Goal: Task Accomplishment & Management: Use online tool/utility

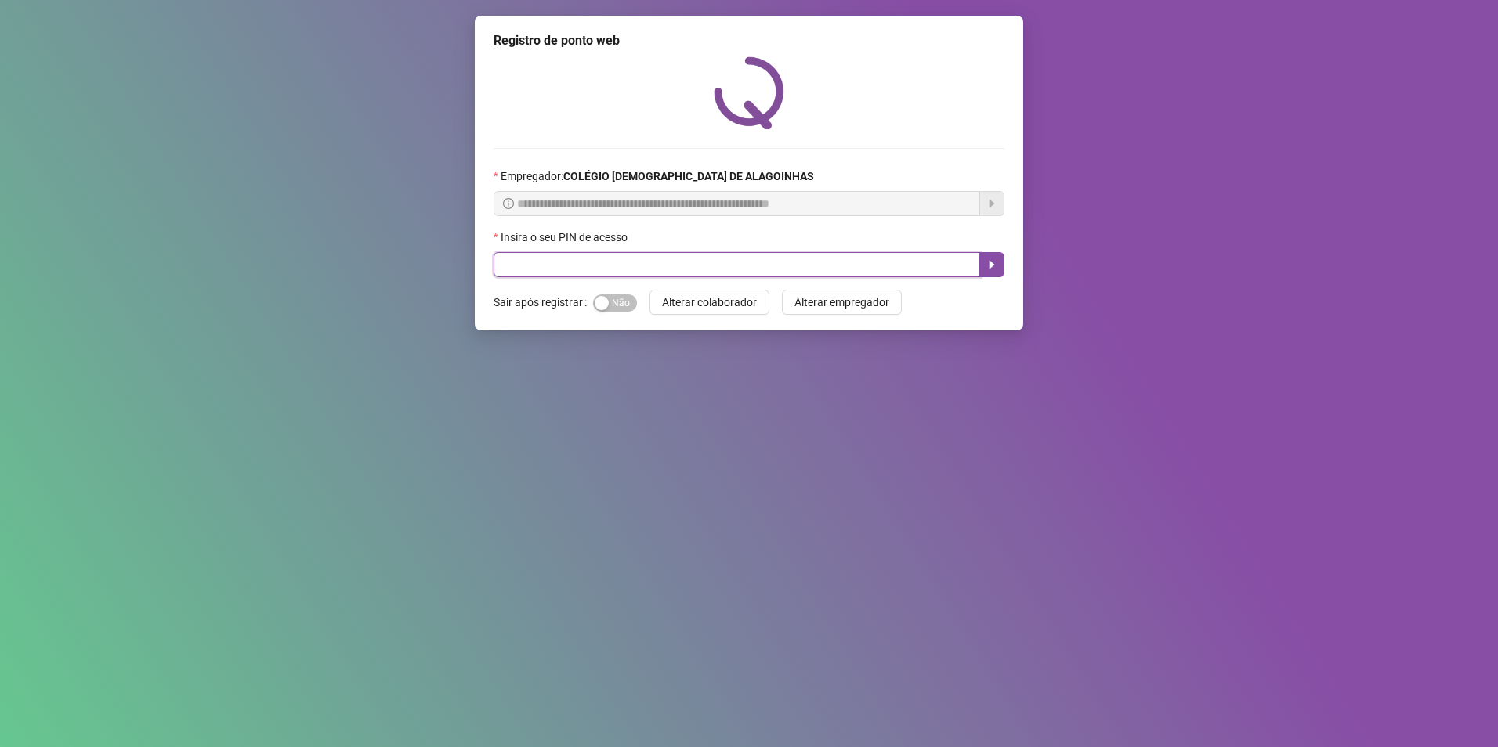
click at [632, 270] on input "text" at bounding box center [737, 264] width 486 height 25
type input "*****"
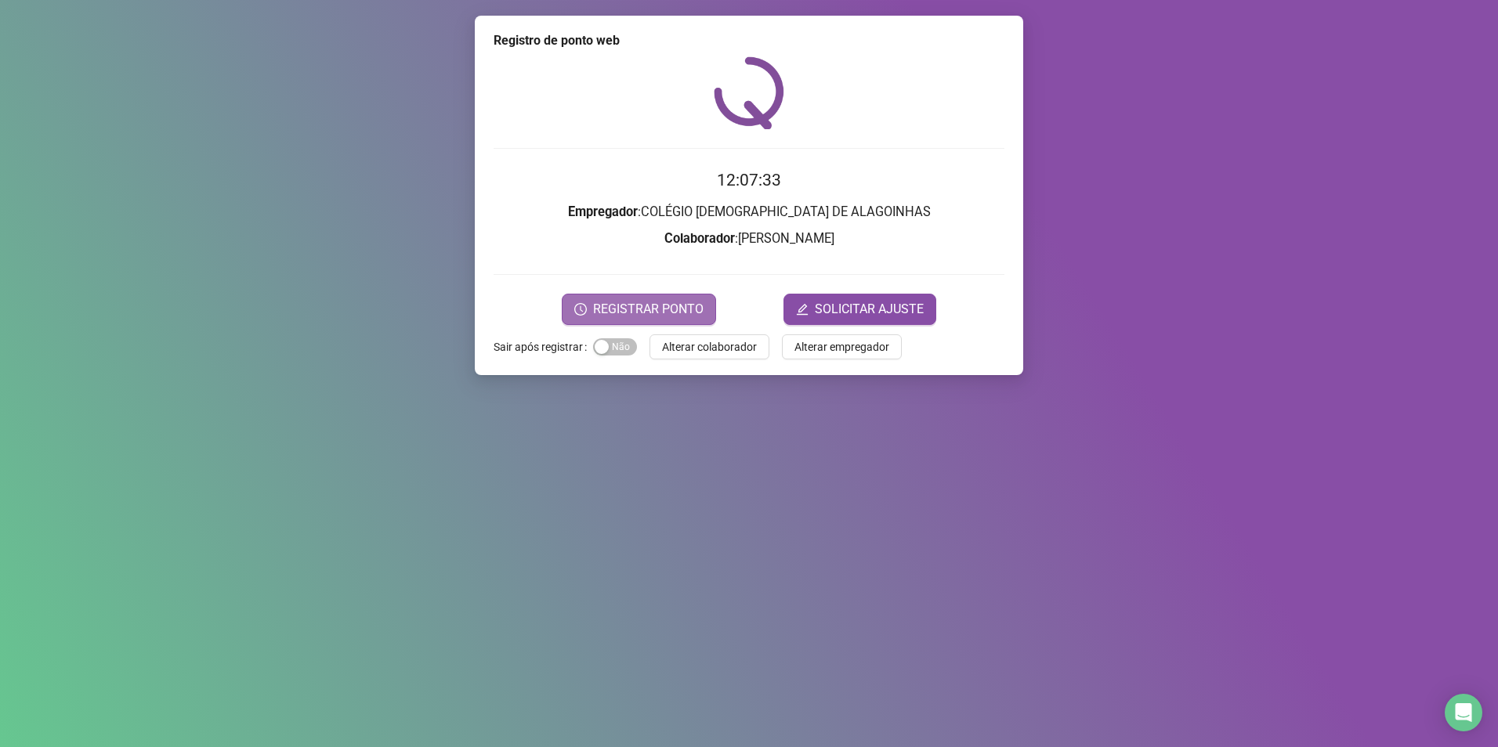
click at [655, 309] on span "REGISTRAR PONTO" at bounding box center [648, 309] width 110 height 19
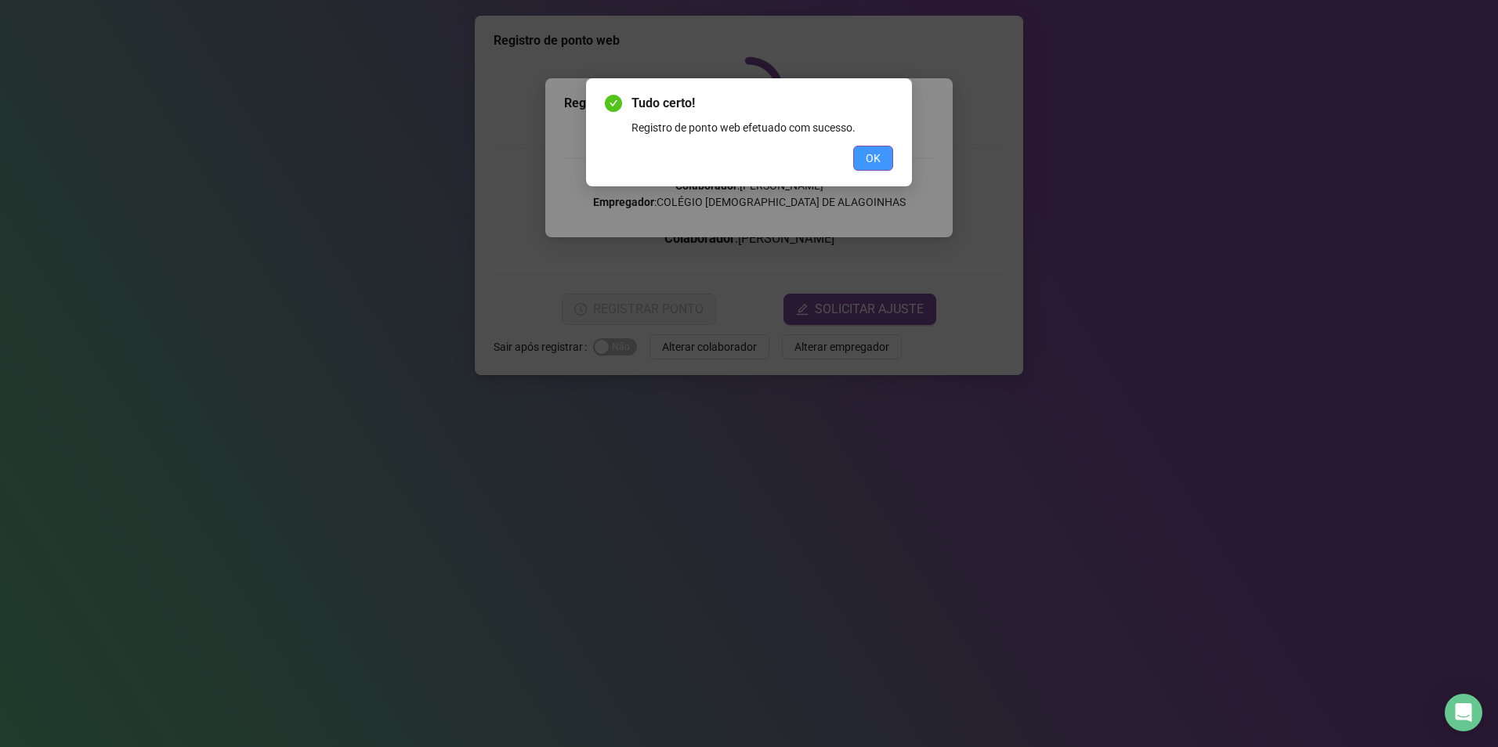
click at [875, 155] on span "OK" at bounding box center [873, 158] width 15 height 17
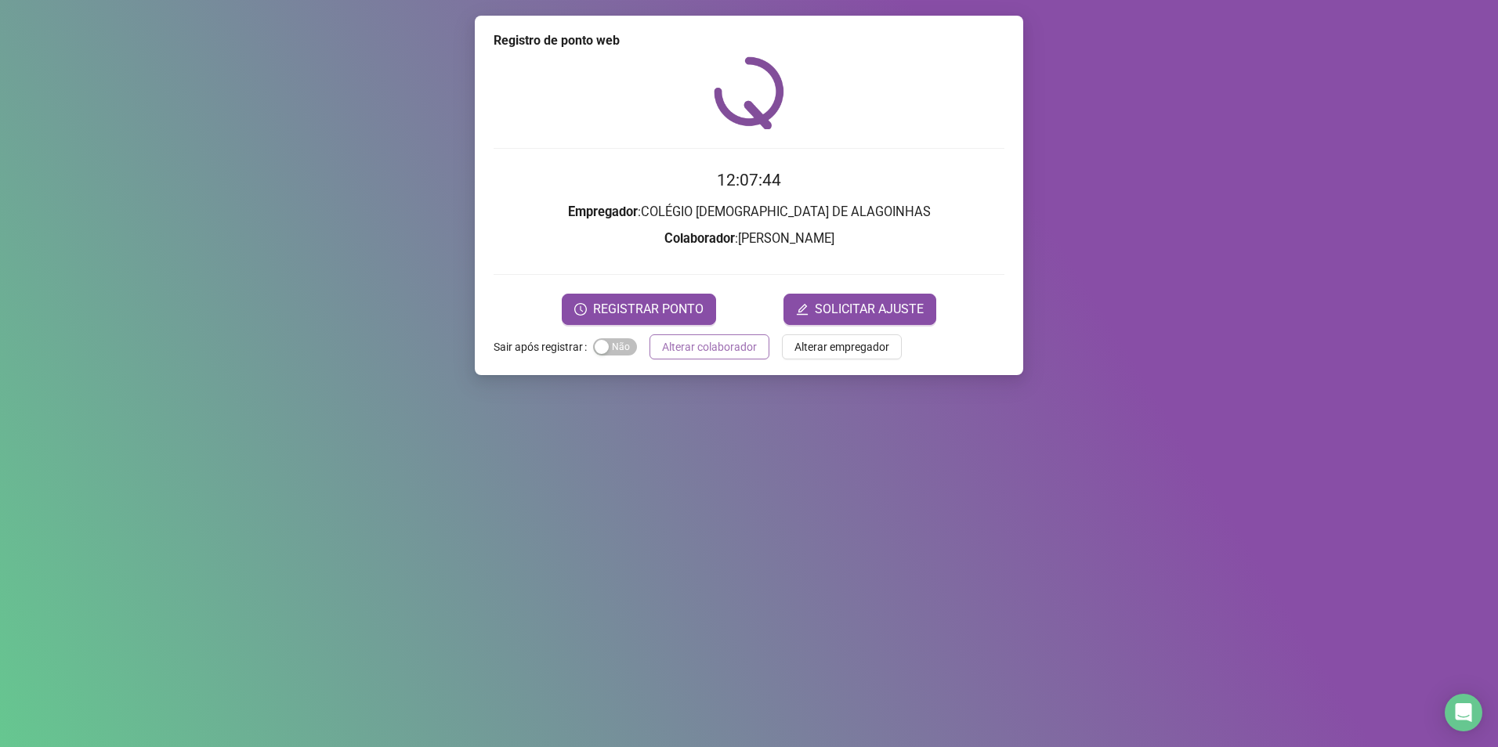
click at [705, 341] on span "Alterar colaborador" at bounding box center [709, 346] width 95 height 17
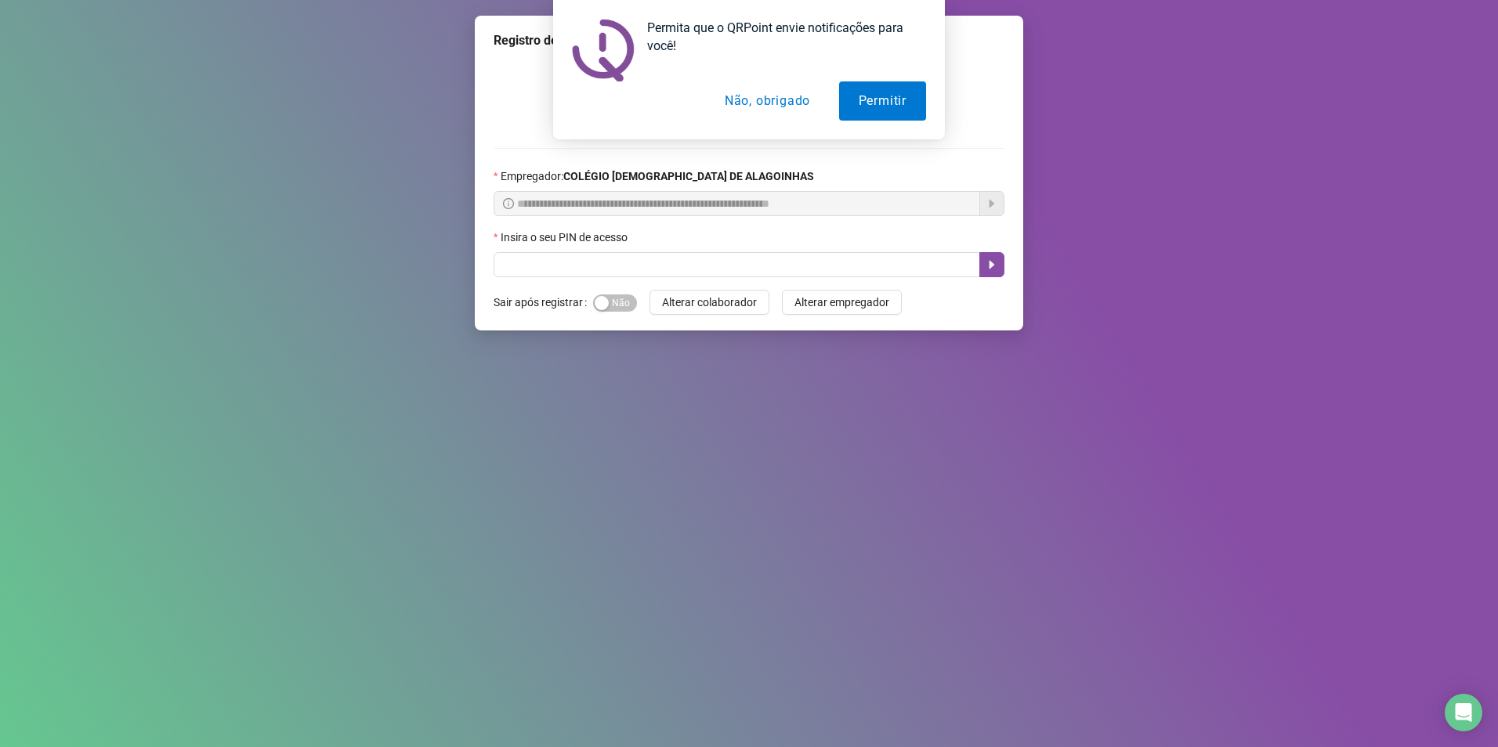
click at [763, 93] on button "Não, obrigado" at bounding box center [767, 100] width 125 height 39
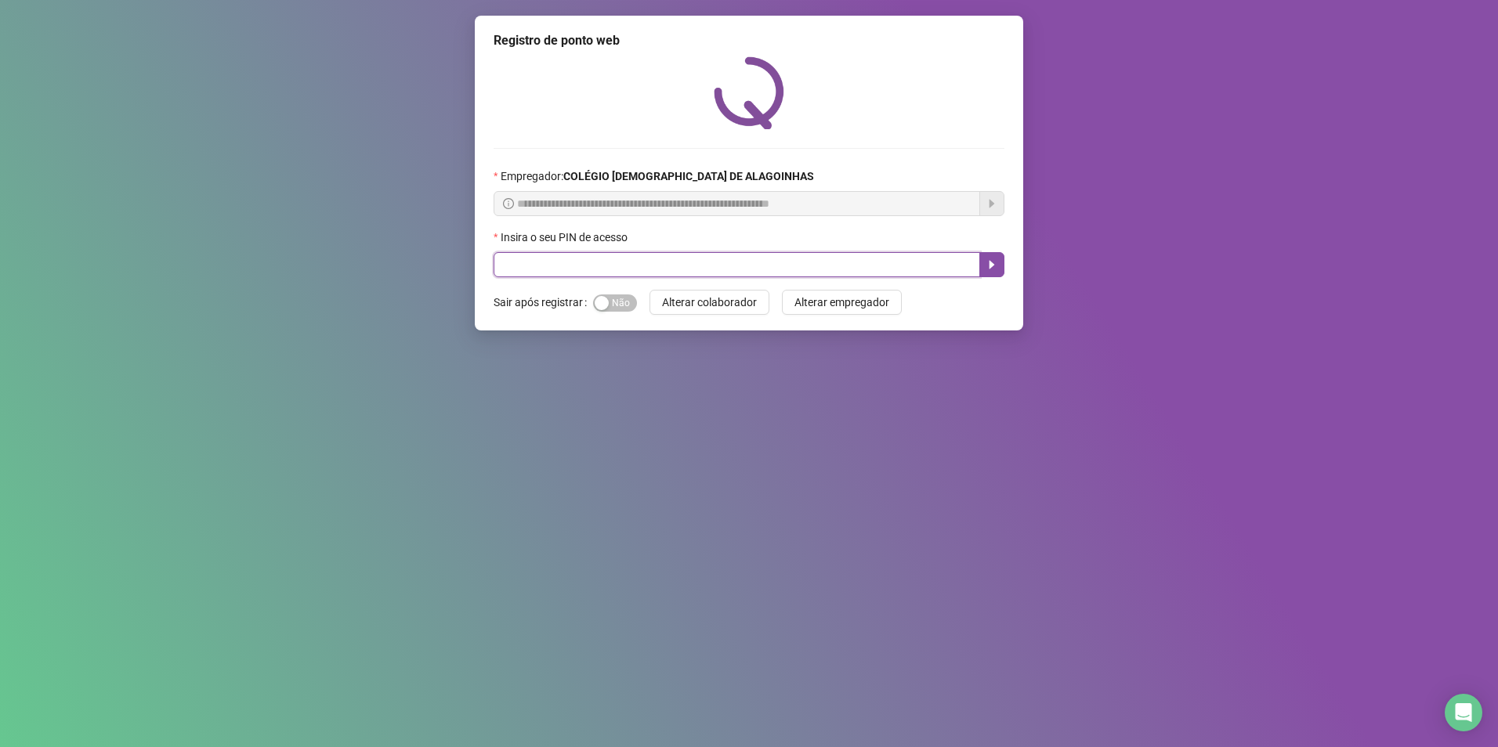
click at [660, 262] on input "text" at bounding box center [737, 264] width 486 height 25
type input "*****"
click at [997, 270] on icon "caret-right" at bounding box center [991, 265] width 13 height 13
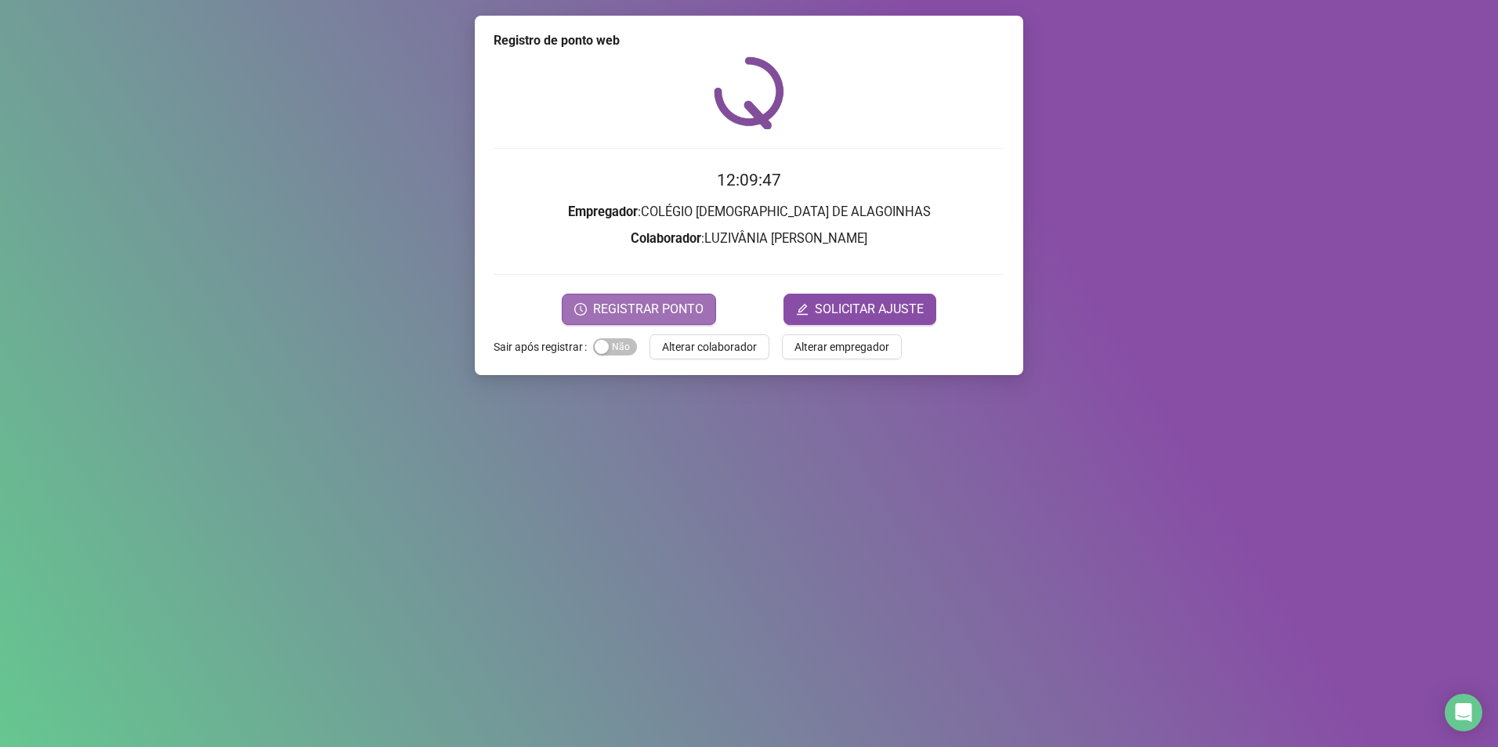
click at [678, 303] on span "REGISTRAR PONTO" at bounding box center [648, 309] width 110 height 19
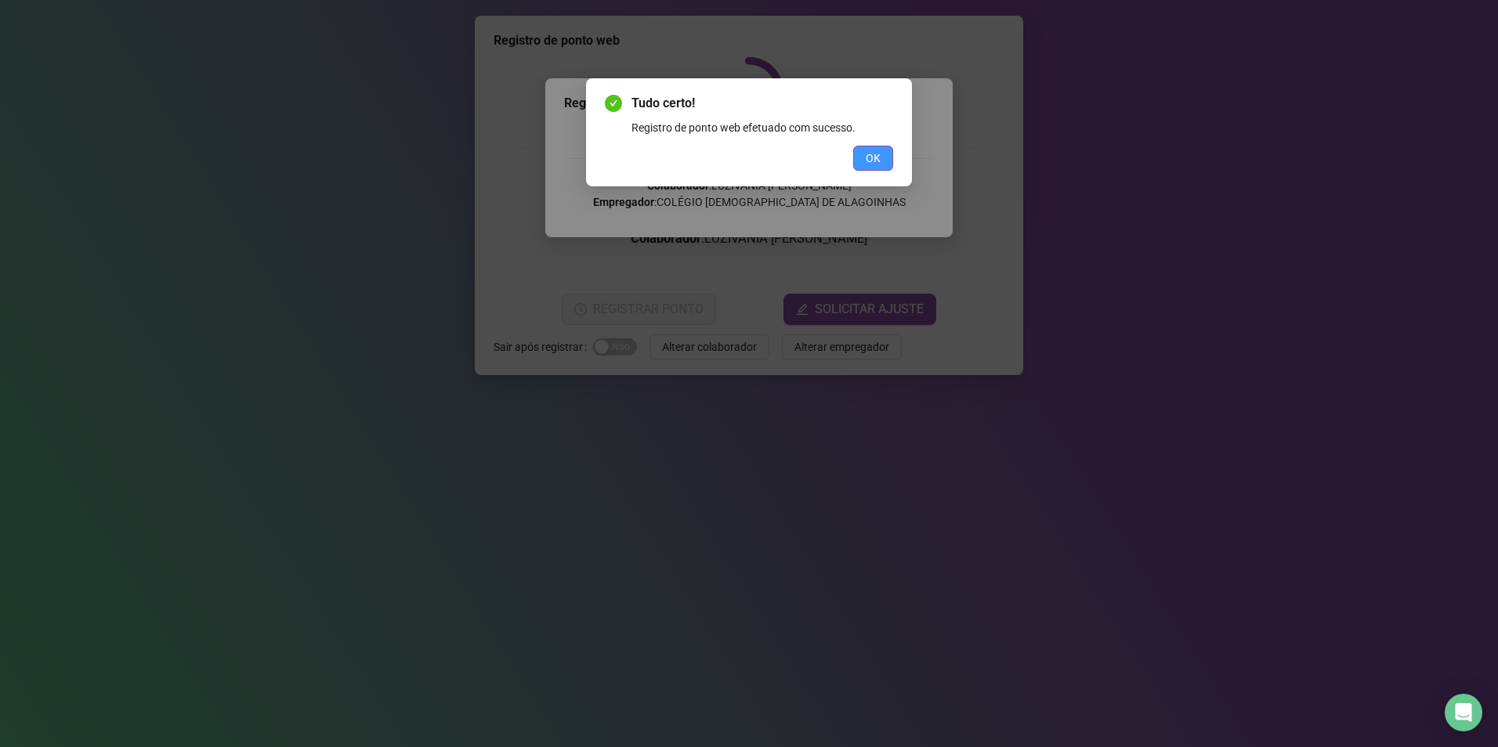
click at [875, 164] on span "OK" at bounding box center [873, 158] width 15 height 17
